Goal: Navigation & Orientation: Find specific page/section

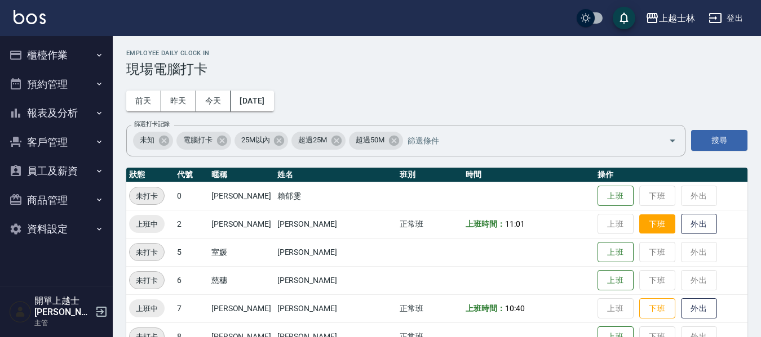
scroll to position [113, 0]
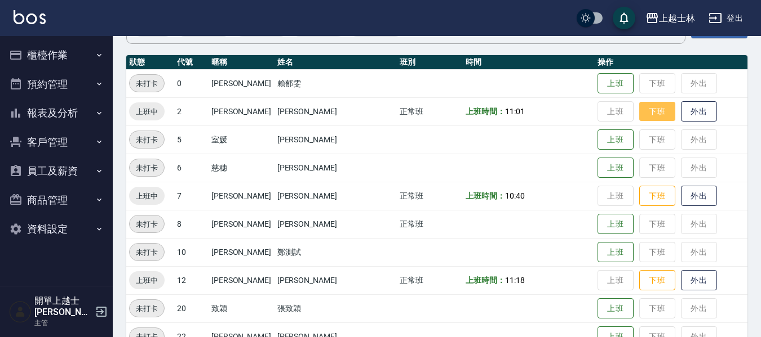
click at [641, 117] on button "下班" at bounding box center [657, 112] width 36 height 20
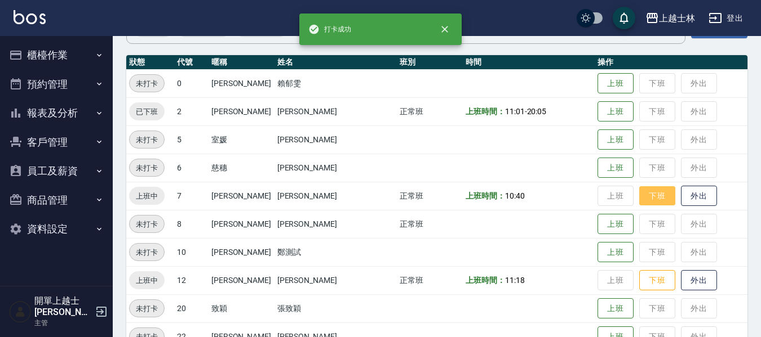
click at [640, 191] on button "下班" at bounding box center [657, 196] width 36 height 20
click at [641, 276] on button "下班" at bounding box center [657, 281] width 36 height 20
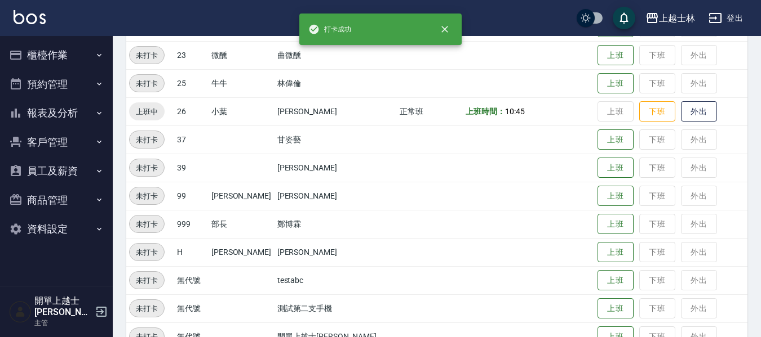
scroll to position [450, 0]
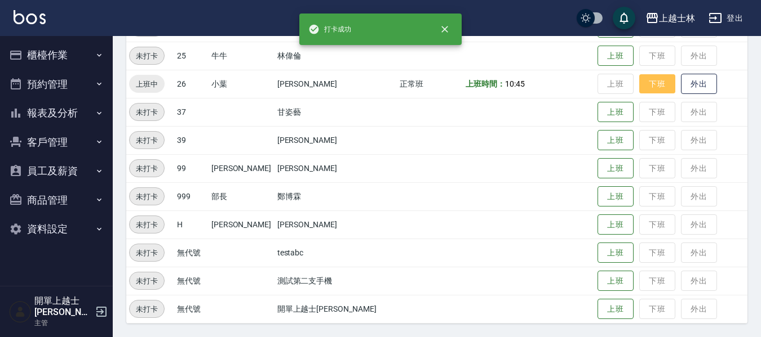
click at [639, 83] on button "下班" at bounding box center [657, 84] width 36 height 20
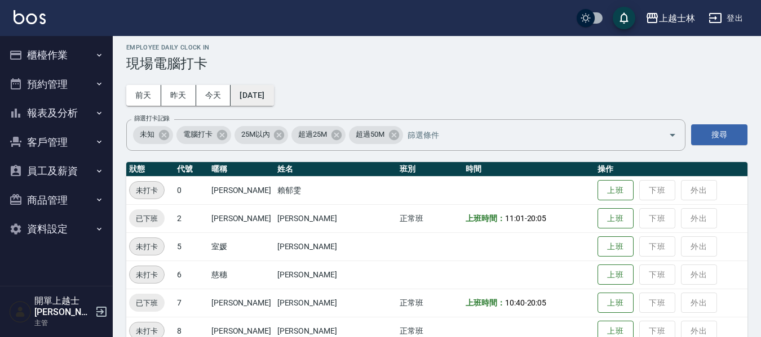
scroll to position [0, 0]
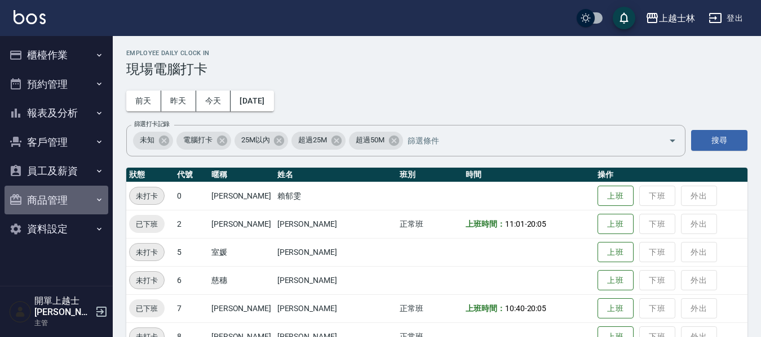
click at [60, 195] on button "商品管理" at bounding box center [57, 200] width 104 height 29
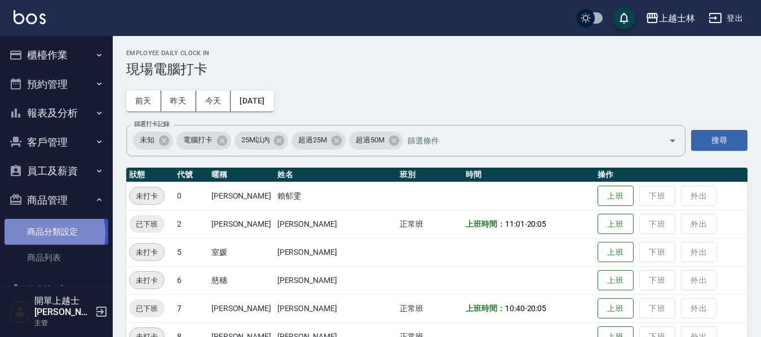
click at [47, 234] on link "商品分類設定" at bounding box center [57, 232] width 104 height 26
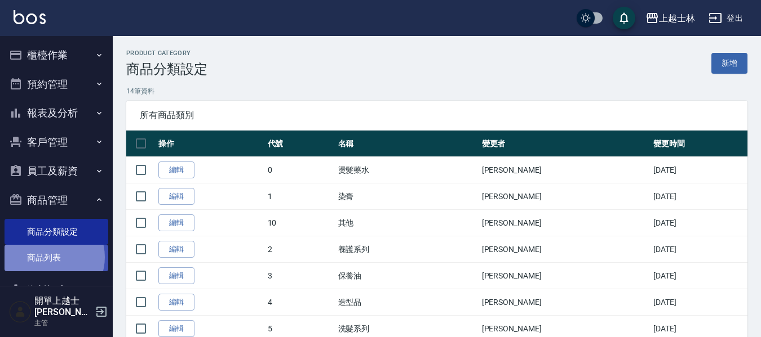
click at [48, 257] on link "商品列表" at bounding box center [57, 258] width 104 height 26
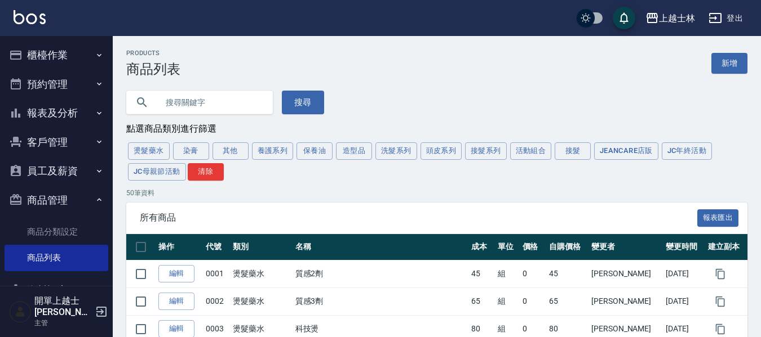
scroll to position [56, 0]
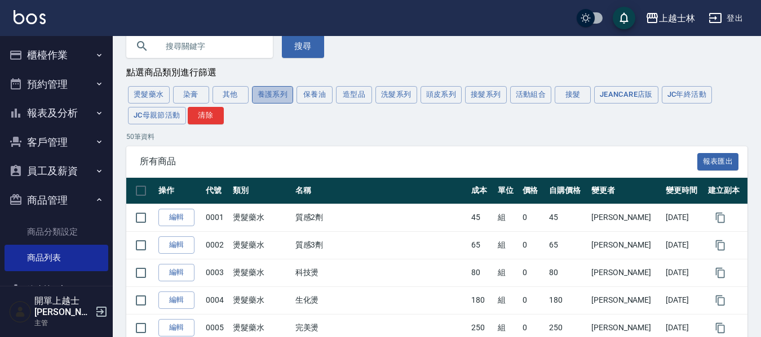
click at [271, 97] on button "養護系列" at bounding box center [273, 94] width 42 height 17
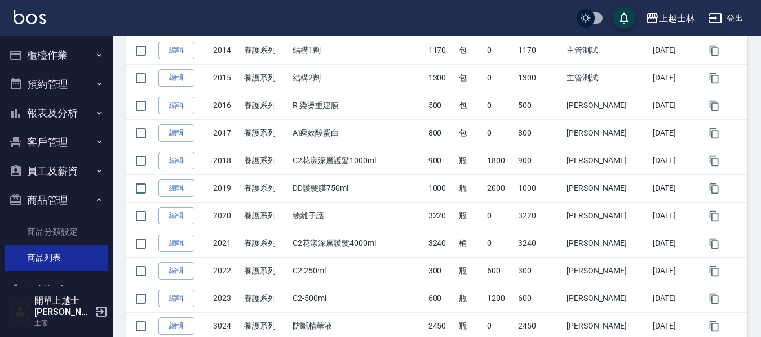
scroll to position [507, 0]
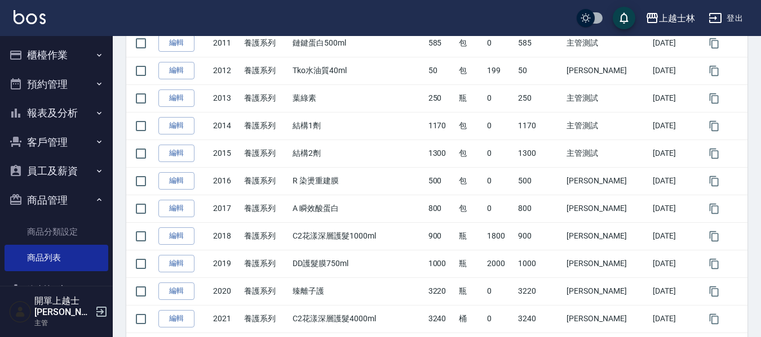
click at [44, 56] on button "櫃檯作業" at bounding box center [57, 55] width 104 height 29
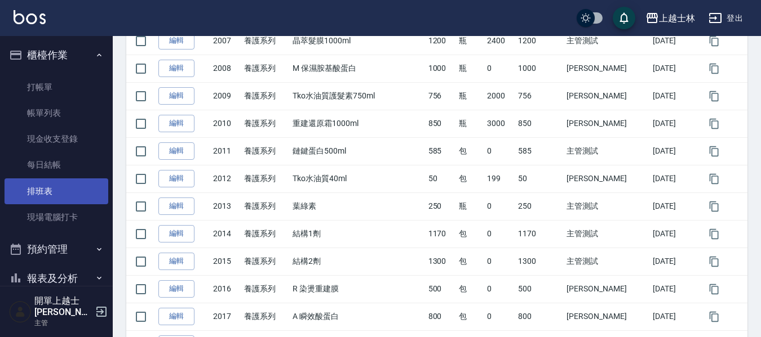
scroll to position [394, 0]
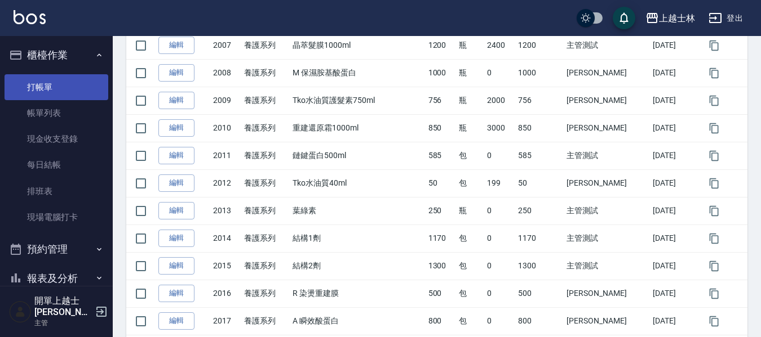
click at [46, 85] on link "打帳單" at bounding box center [57, 87] width 104 height 26
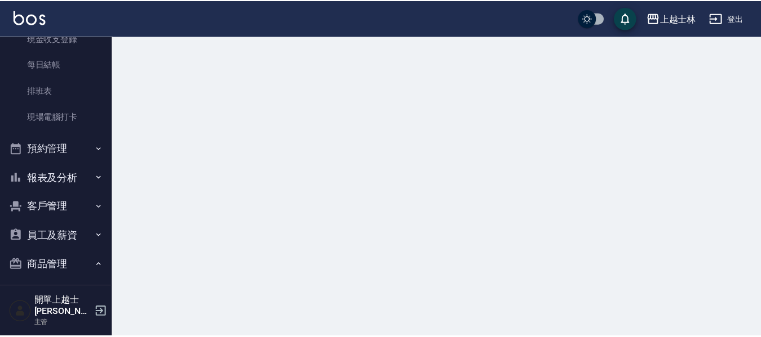
scroll to position [113, 0]
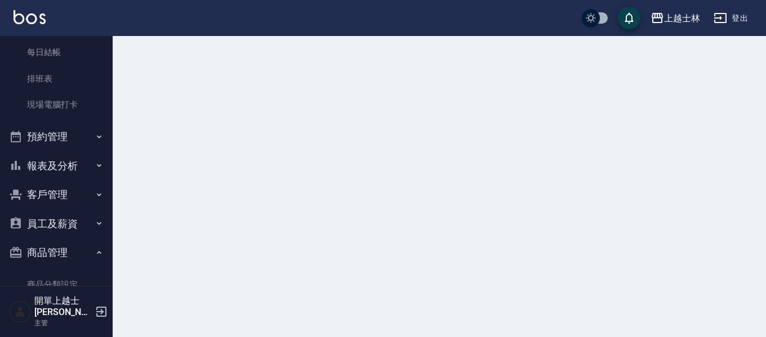
click at [51, 164] on button "報表及分析" at bounding box center [57, 166] width 104 height 29
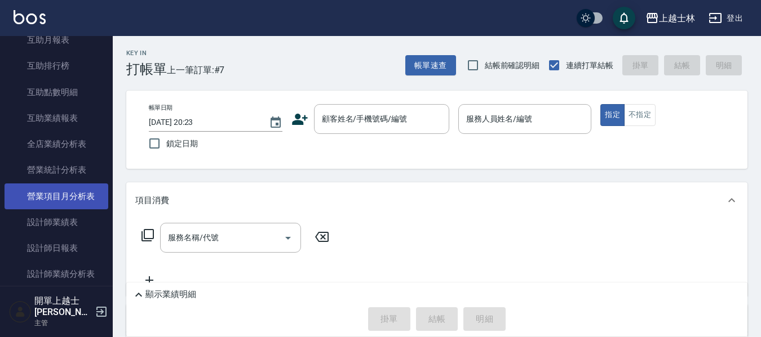
scroll to position [394, 0]
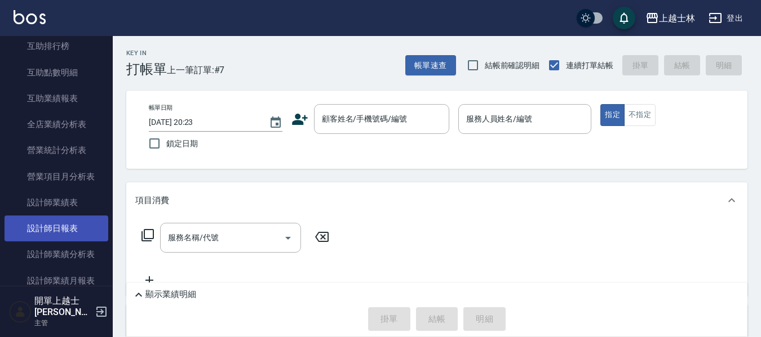
click at [55, 220] on link "設計師日報表" at bounding box center [57, 229] width 104 height 26
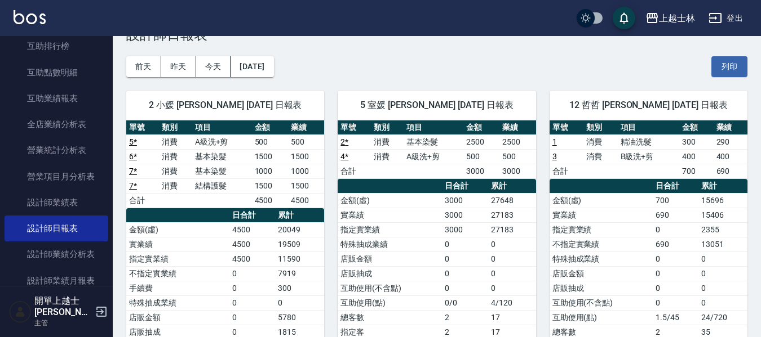
scroll to position [56, 0]
